Goal: Task Accomplishment & Management: Manage account settings

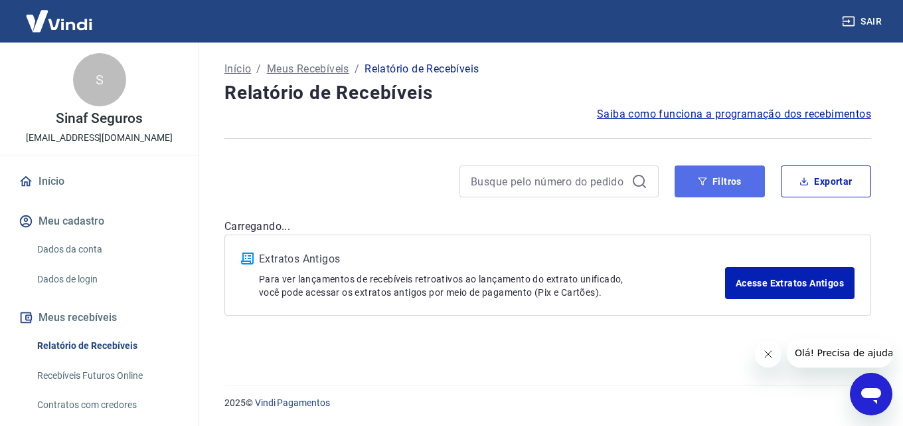
click at [732, 181] on button "Filtros" at bounding box center [720, 181] width 90 height 32
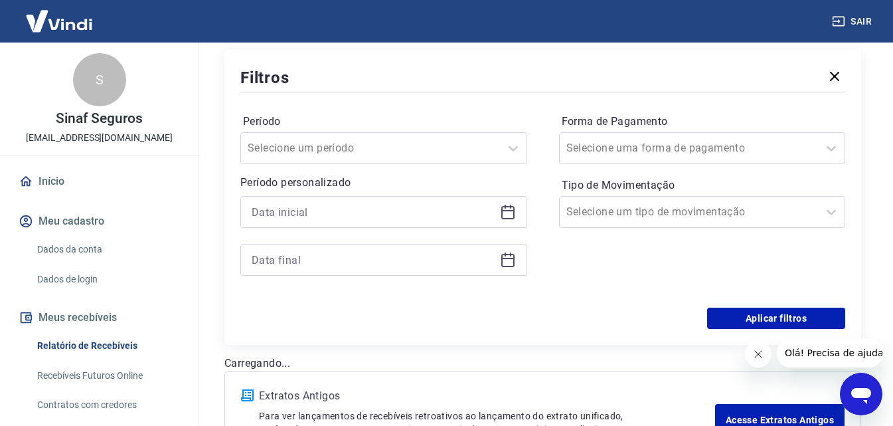
scroll to position [199, 0]
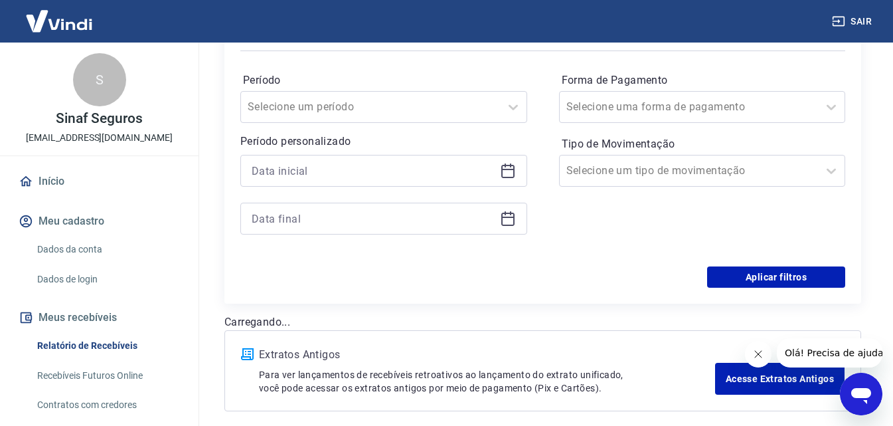
click at [509, 167] on icon at bounding box center [508, 171] width 16 height 16
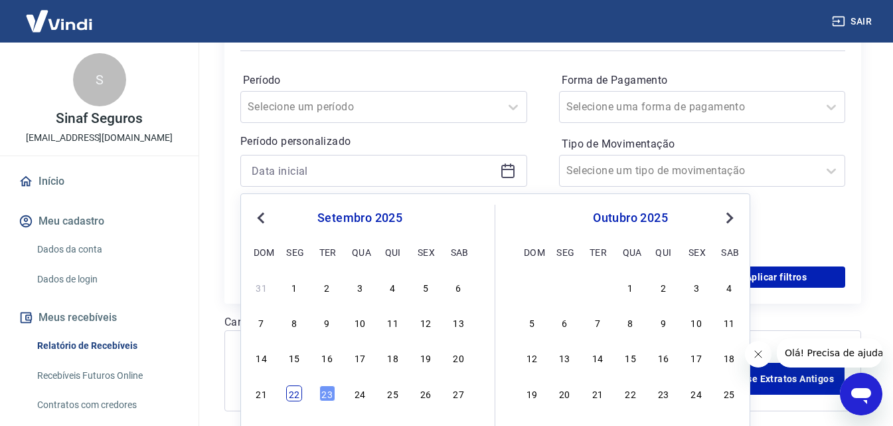
click at [291, 390] on div "22" at bounding box center [294, 393] width 16 height 16
type input "22/09/2025"
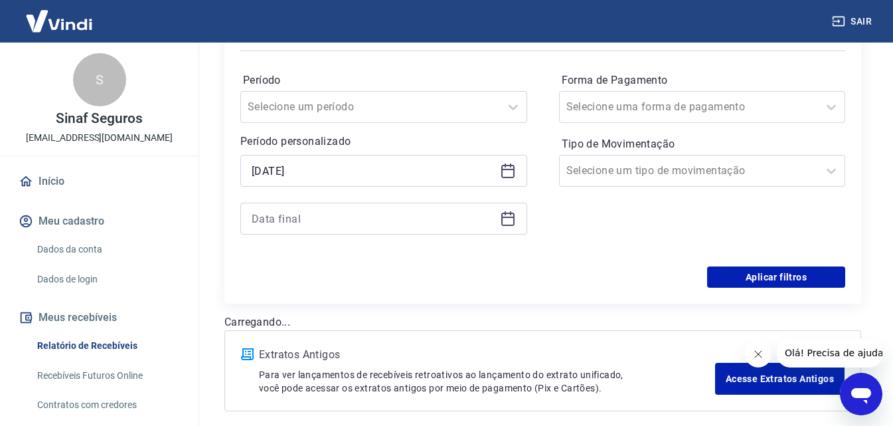
drag, startPoint x: 514, startPoint y: 219, endPoint x: 509, endPoint y: 224, distance: 7.1
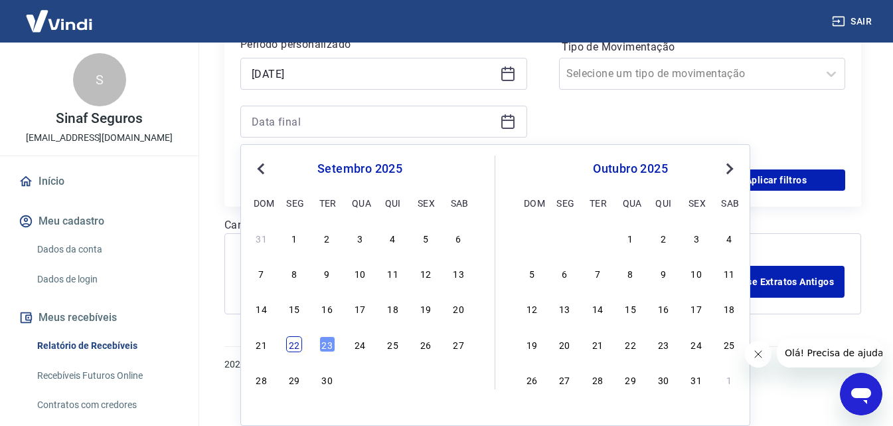
click at [292, 347] on div "22" at bounding box center [294, 344] width 16 height 16
type input "22/09/2025"
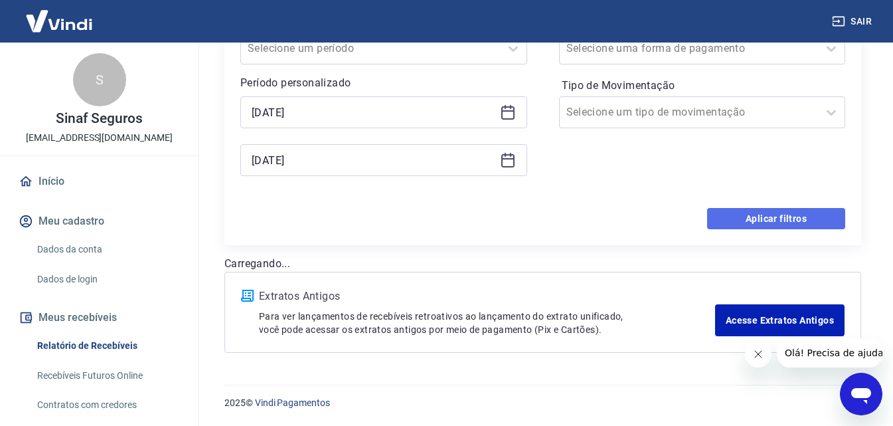
click at [795, 214] on button "Aplicar filtros" at bounding box center [776, 218] width 138 height 21
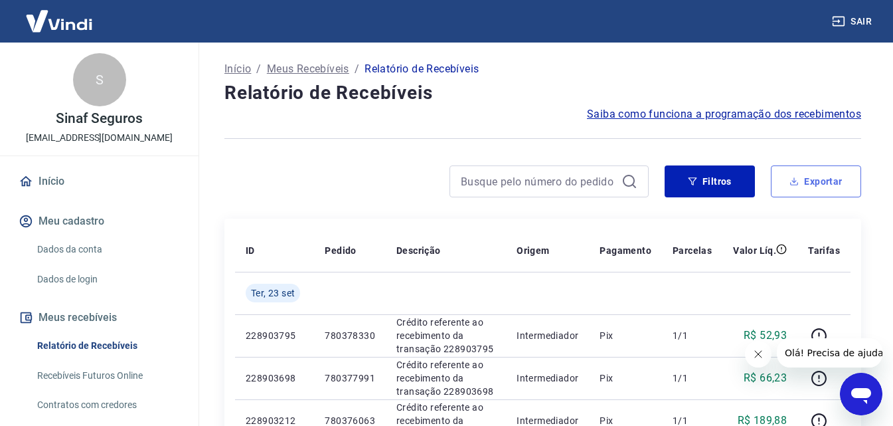
click at [827, 177] on button "Exportar" at bounding box center [816, 181] width 90 height 32
type input "22/09/2025"
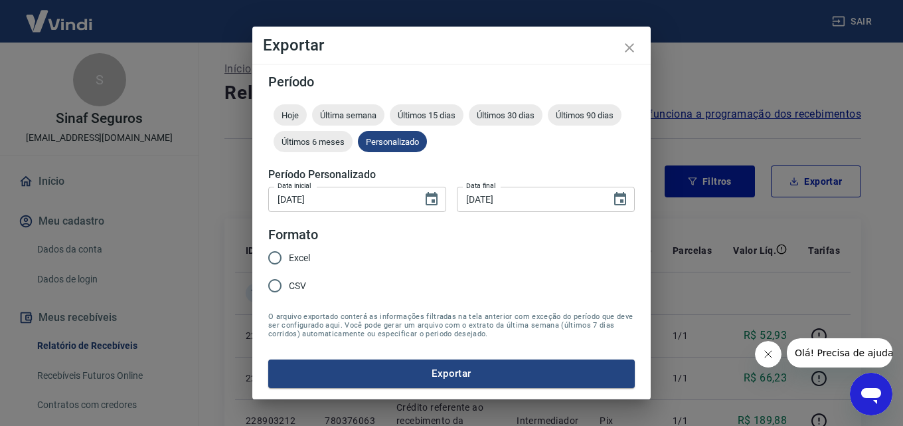
click at [301, 254] on span "Excel" at bounding box center [299, 258] width 21 height 14
click at [289, 254] on input "Excel" at bounding box center [275, 258] width 28 height 28
radio input "true"
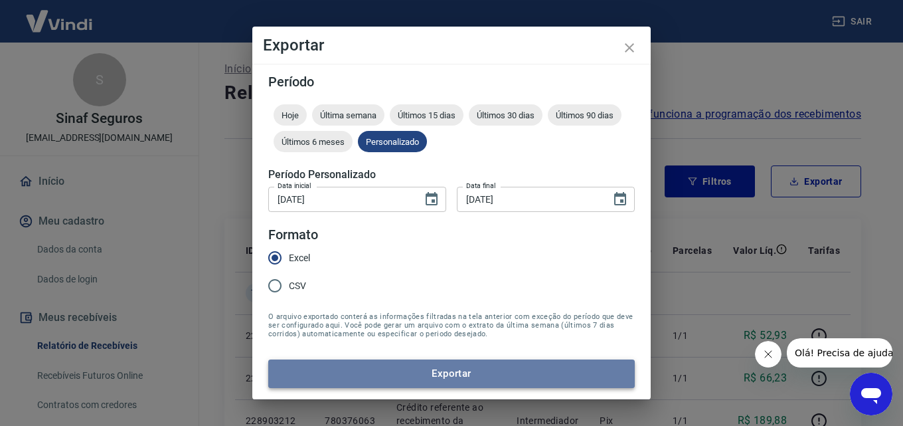
click at [472, 375] on button "Exportar" at bounding box center [451, 373] width 367 height 28
